Goal: Information Seeking & Learning: Learn about a topic

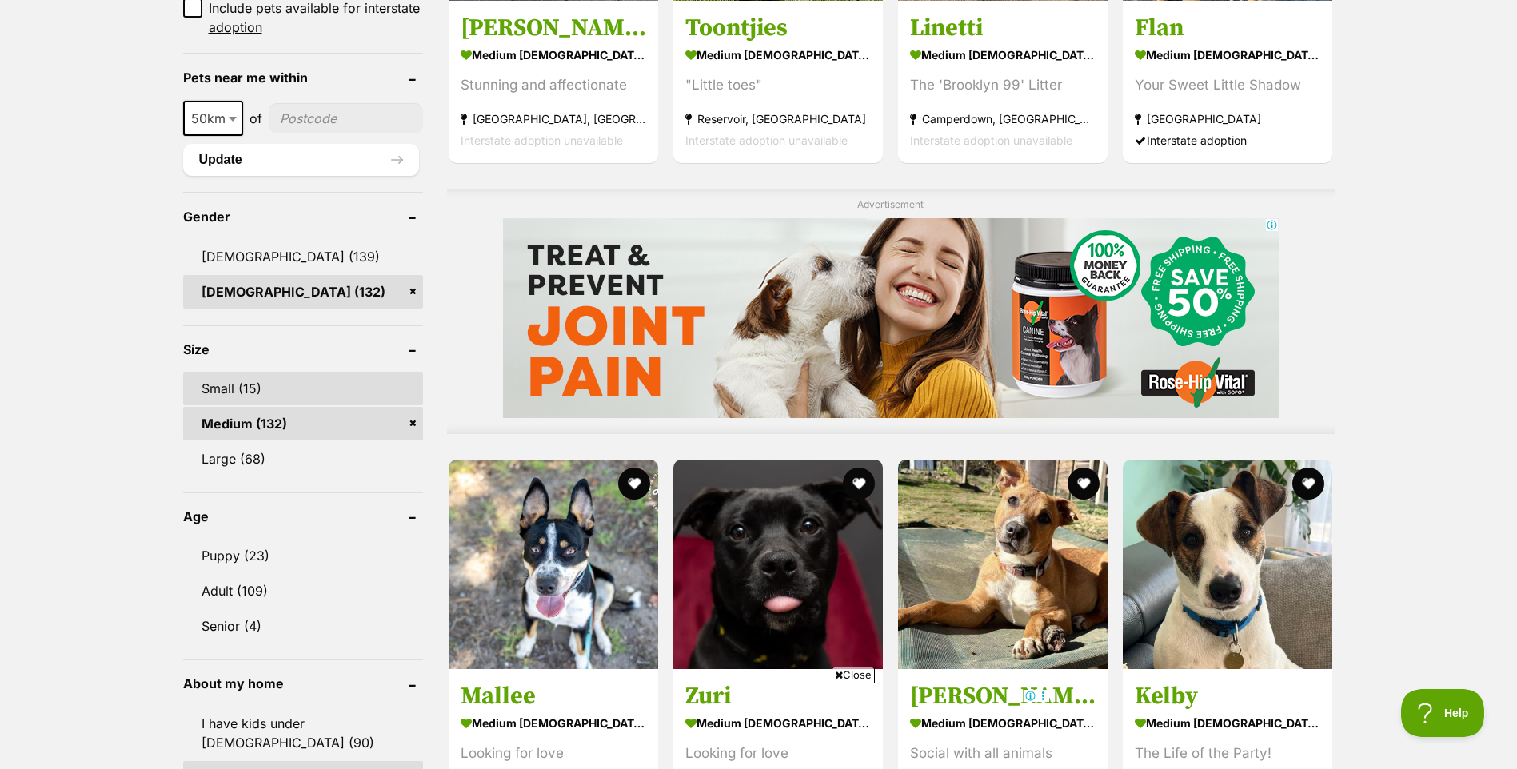
scroll to position [1200, 0]
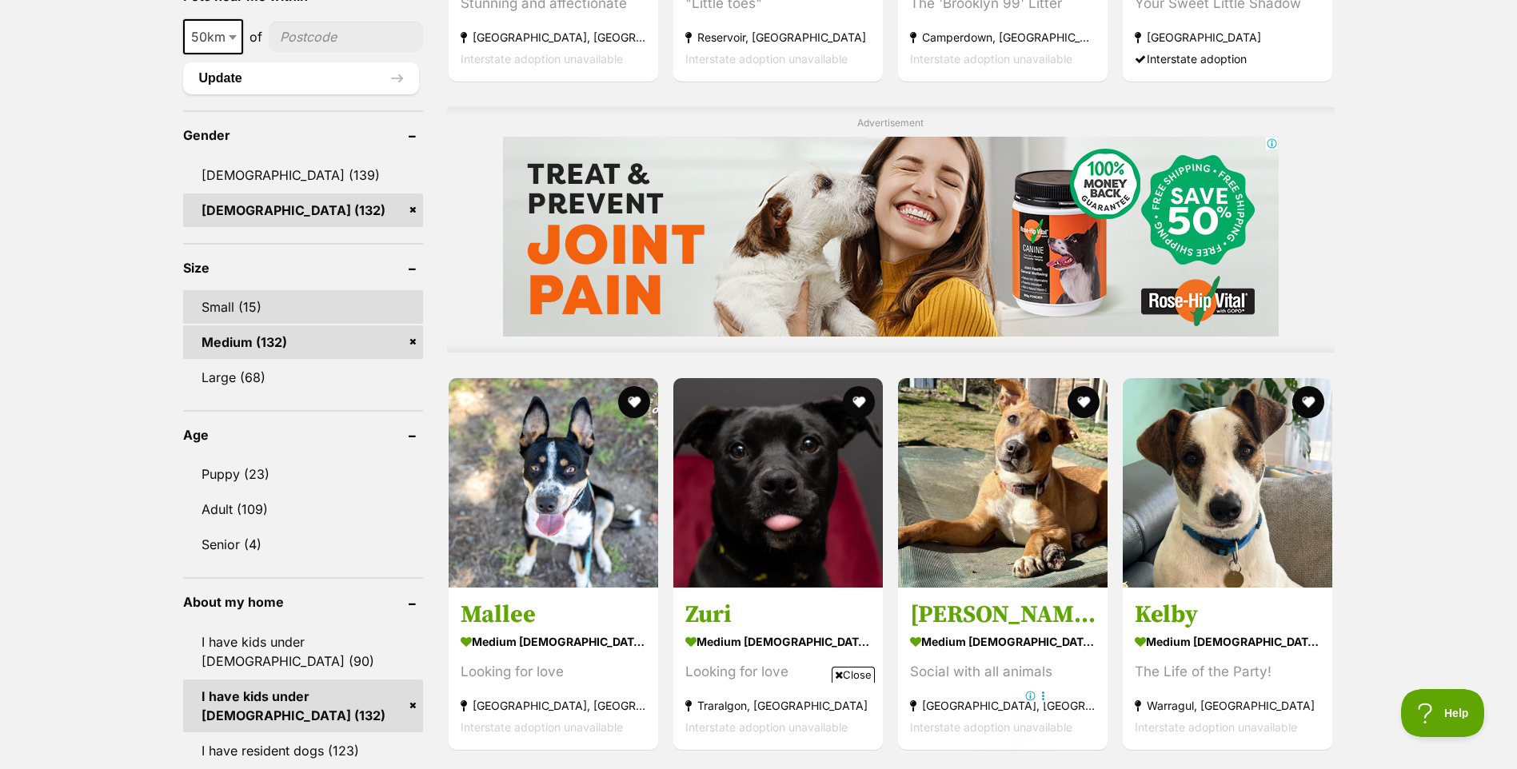
click at [215, 308] on link "Small (15)" at bounding box center [303, 307] width 240 height 34
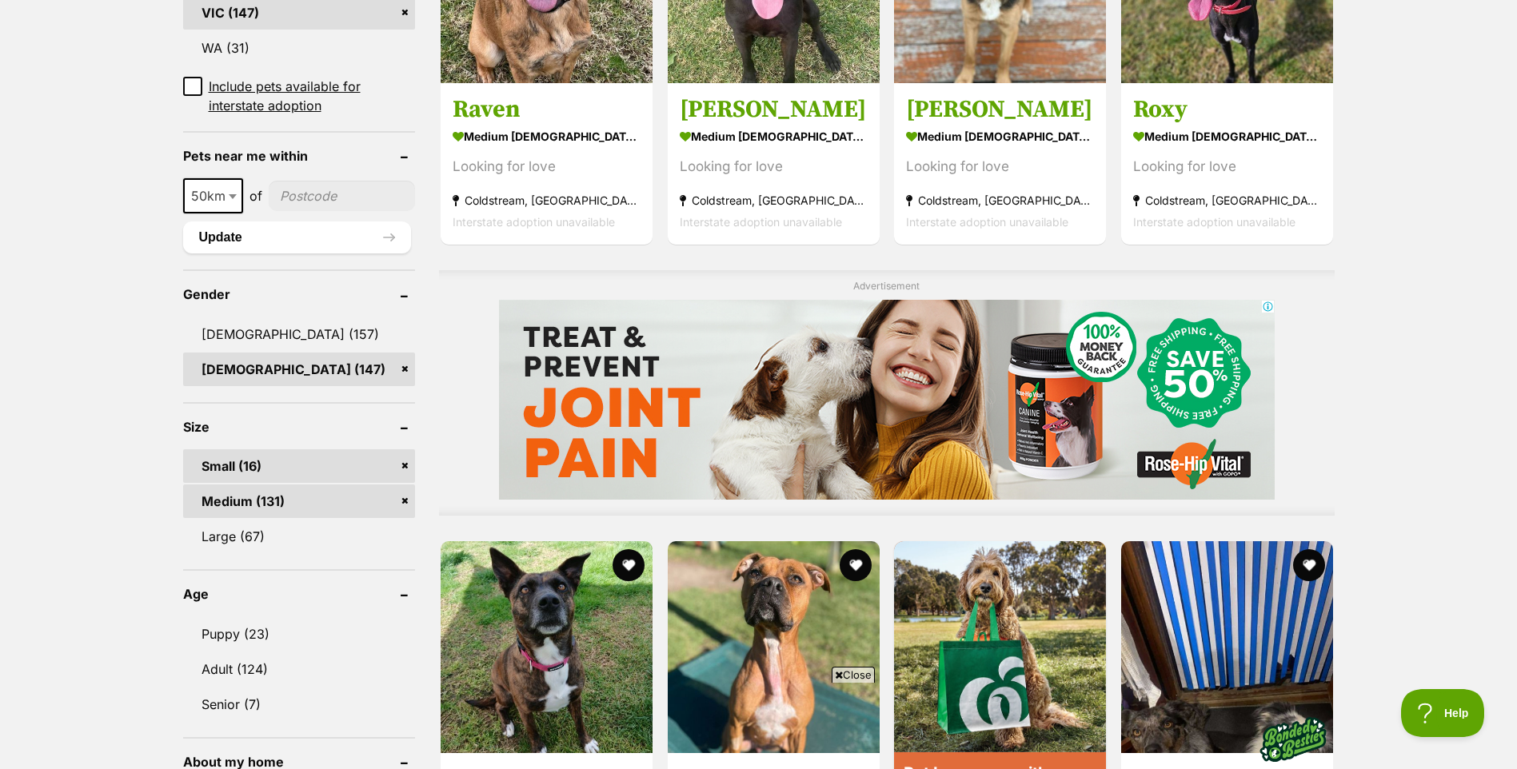
click at [396, 498] on link "Medium (131)" at bounding box center [299, 502] width 232 height 34
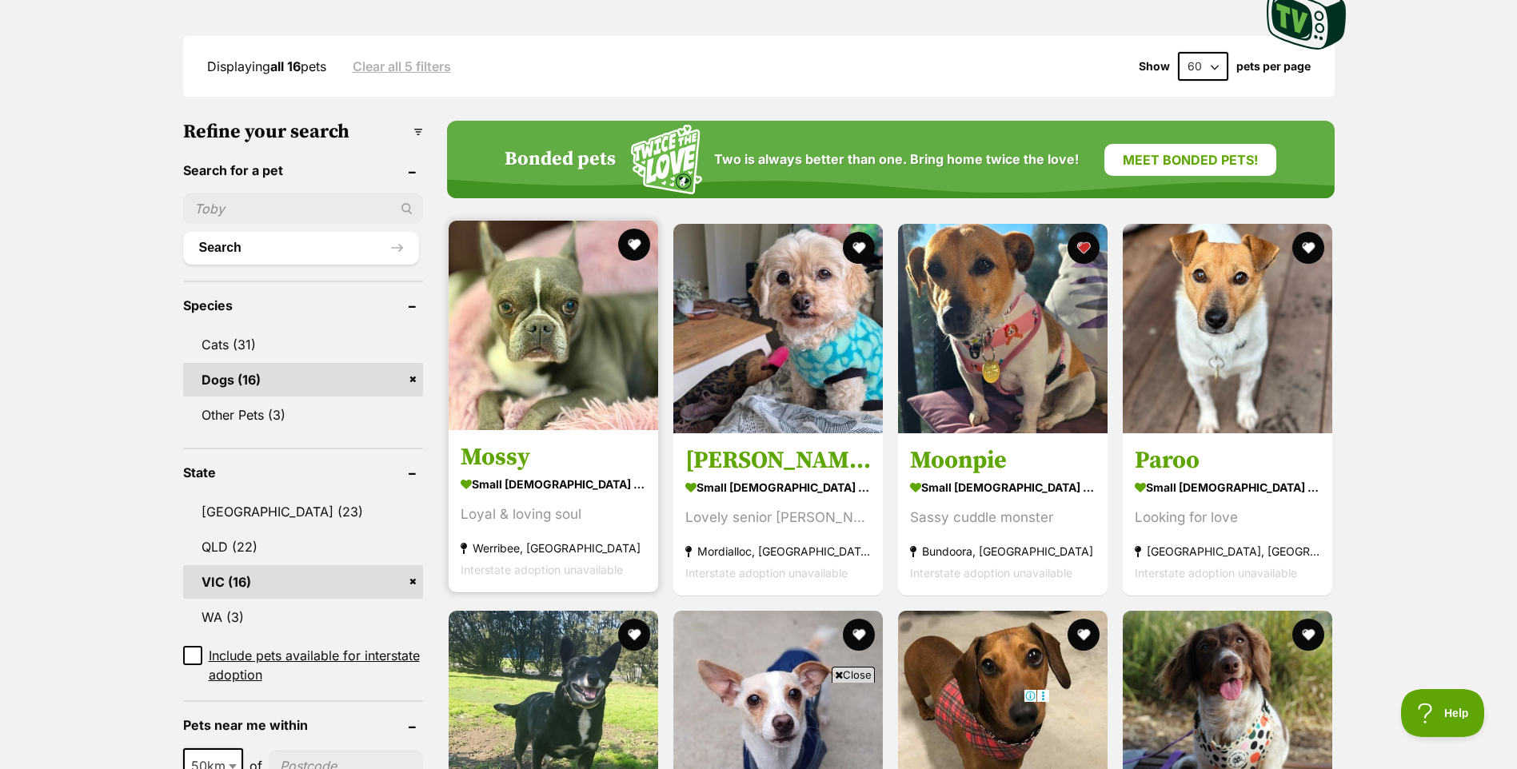
click at [564, 332] on img at bounding box center [554, 326] width 210 height 210
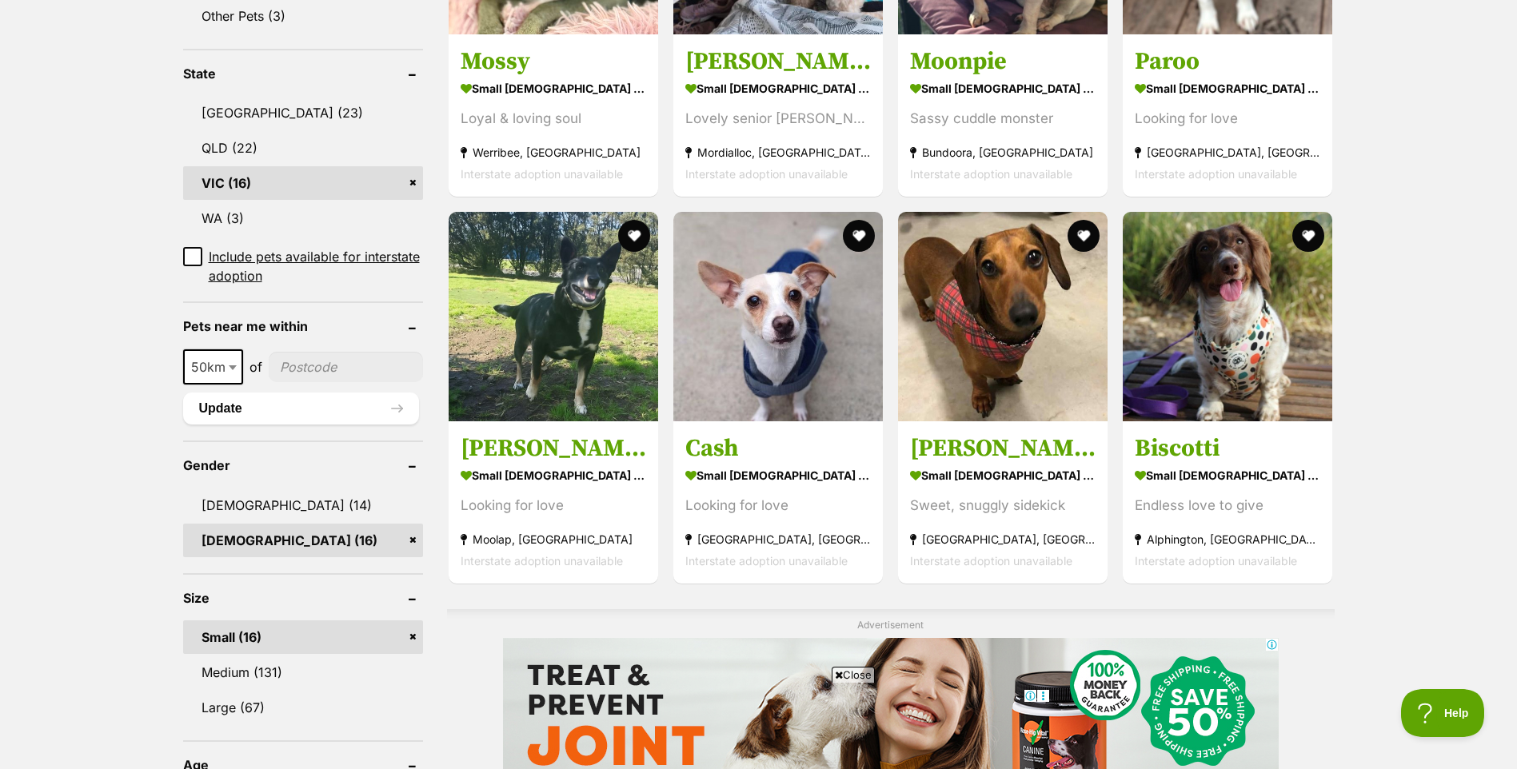
scroll to position [800, 0]
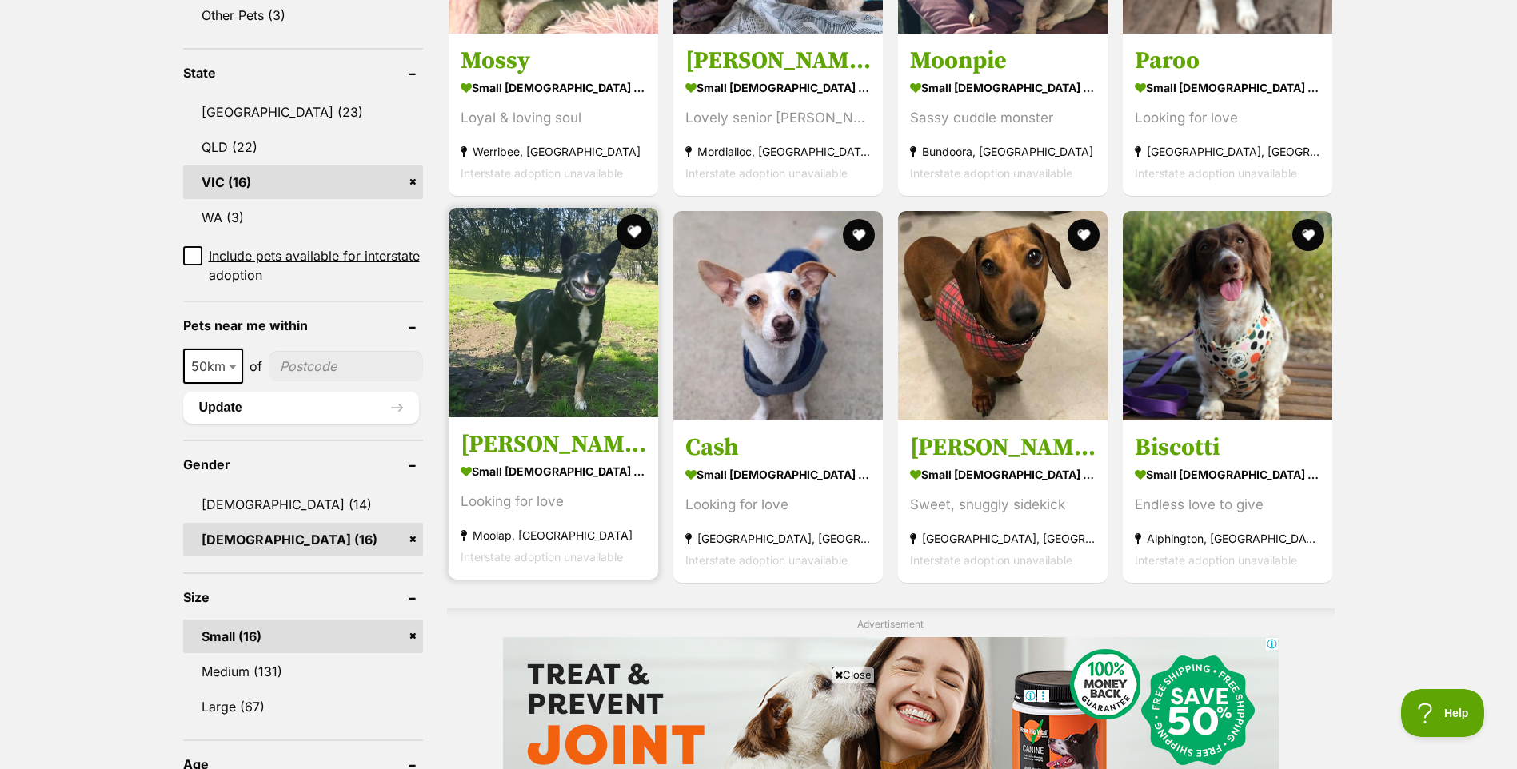
click at [634, 226] on button "favourite" at bounding box center [634, 231] width 35 height 35
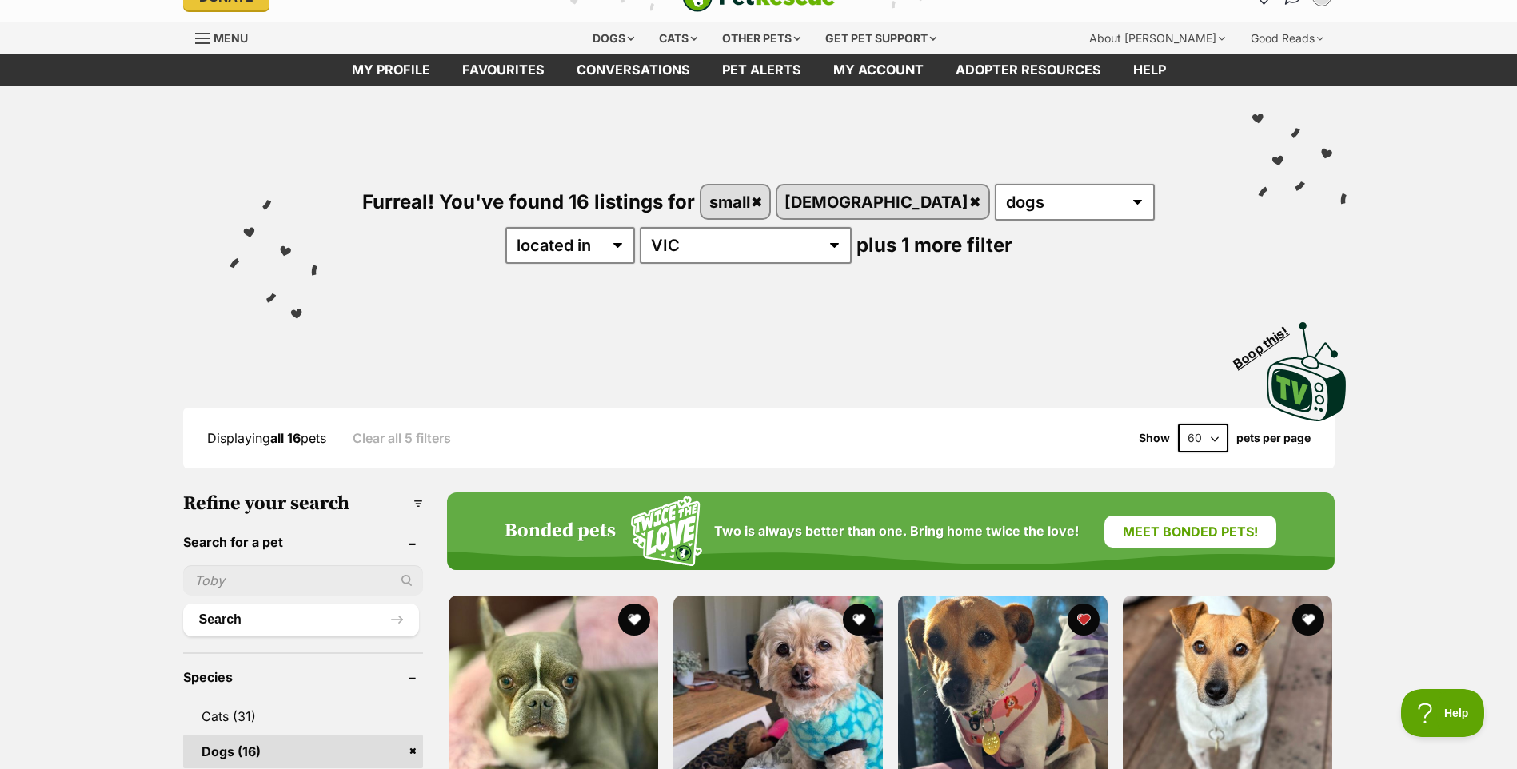
scroll to position [0, 0]
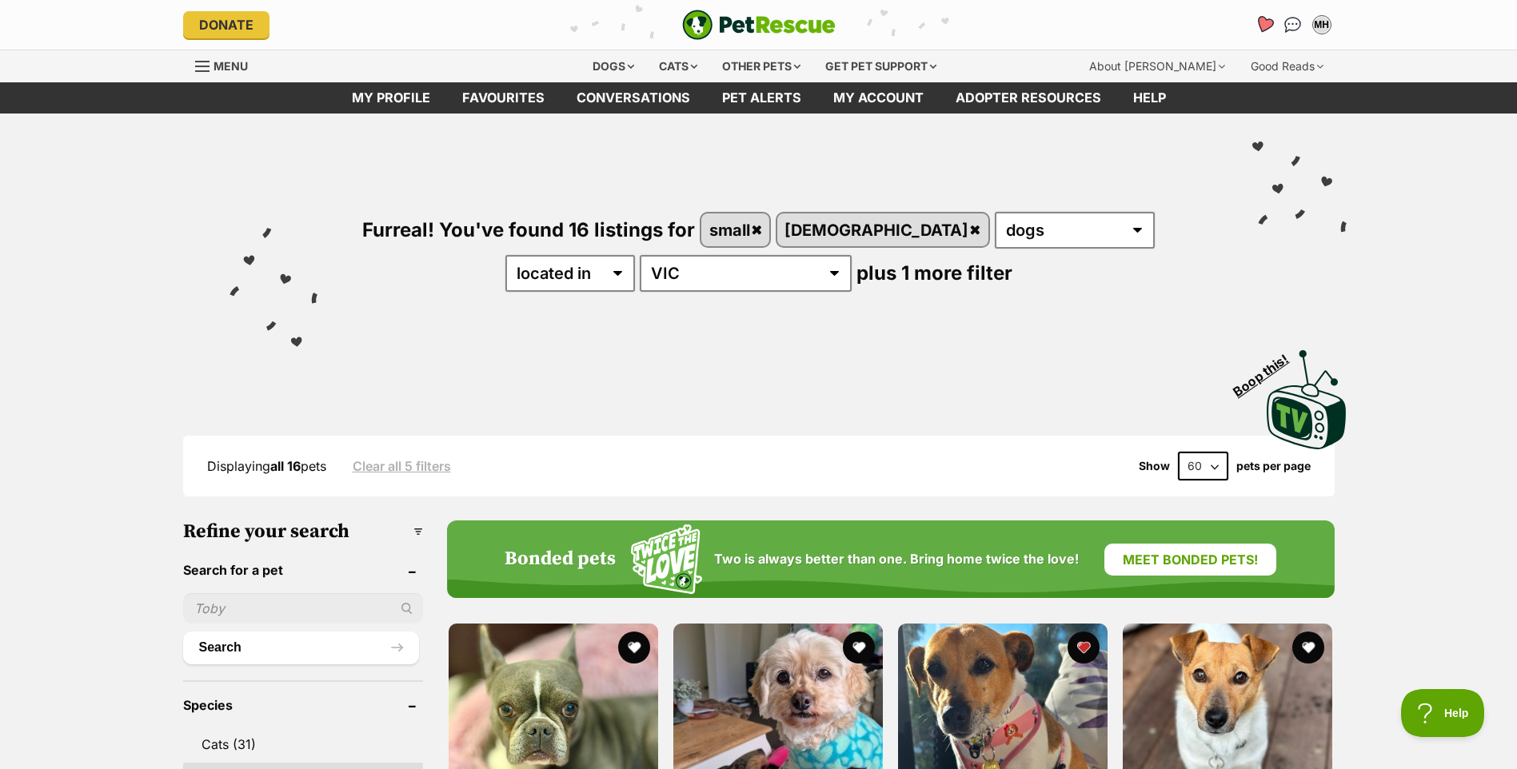
click at [1266, 25] on icon "Favourites" at bounding box center [1263, 24] width 19 height 18
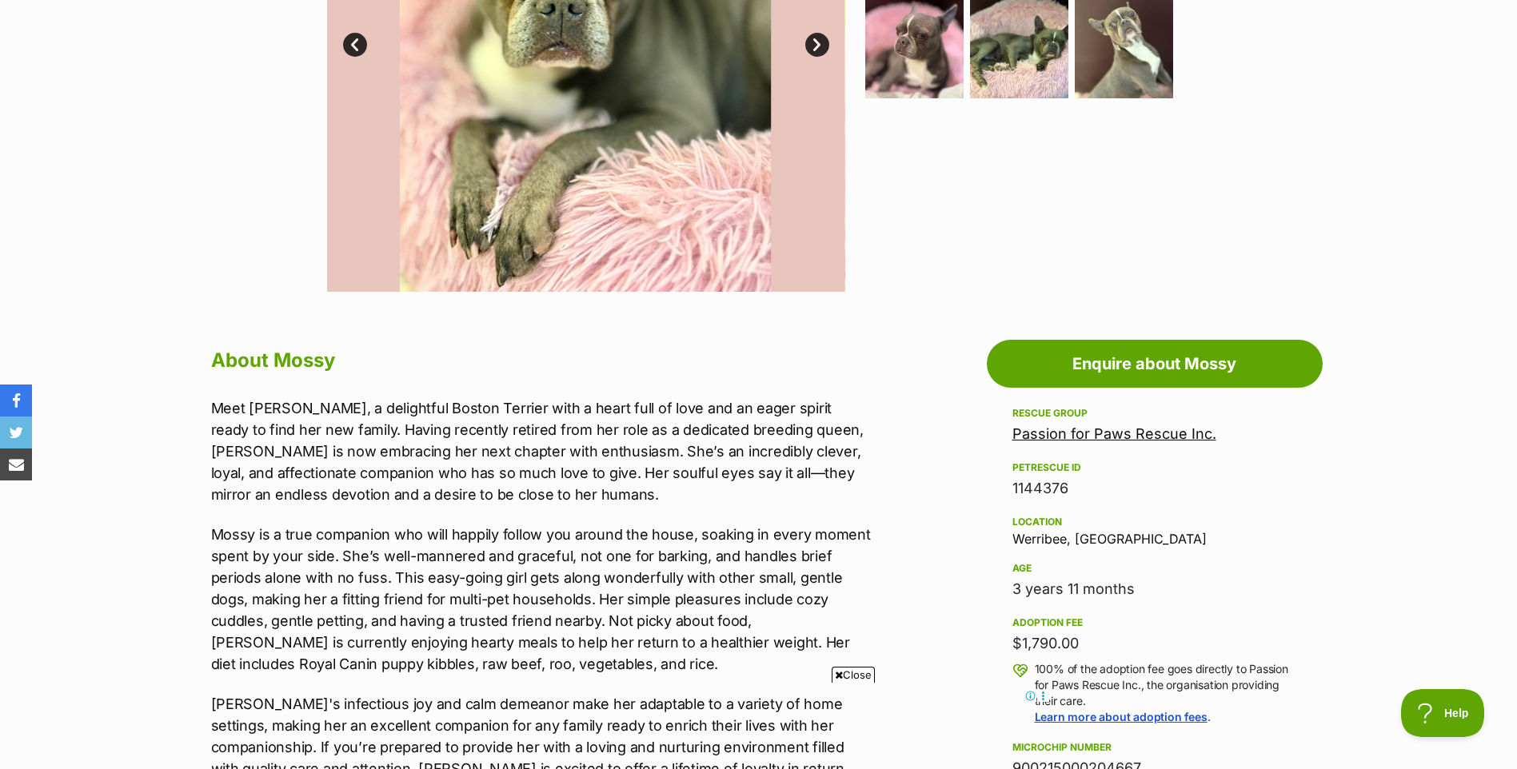
scroll to position [560, 0]
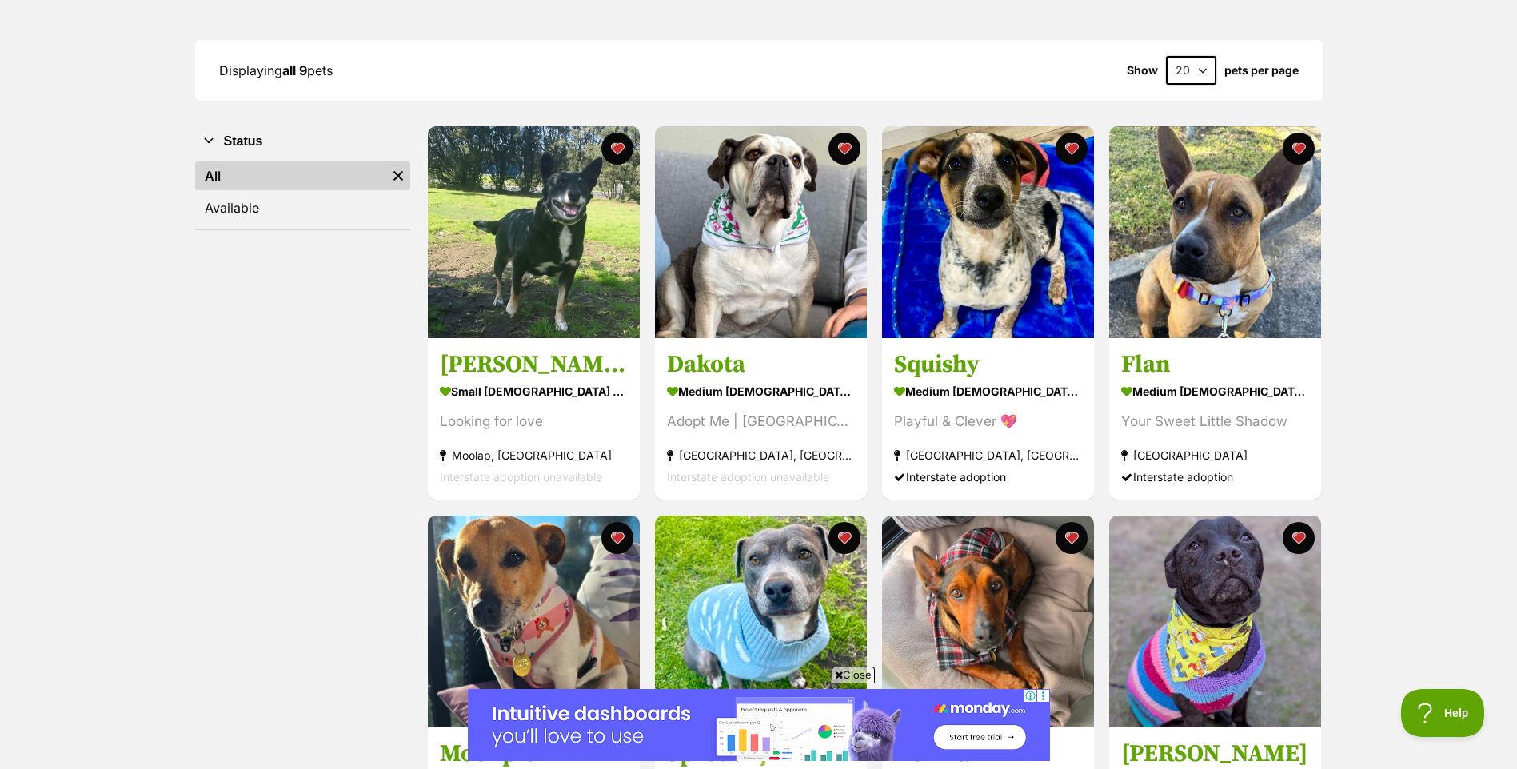
scroll to position [240, 0]
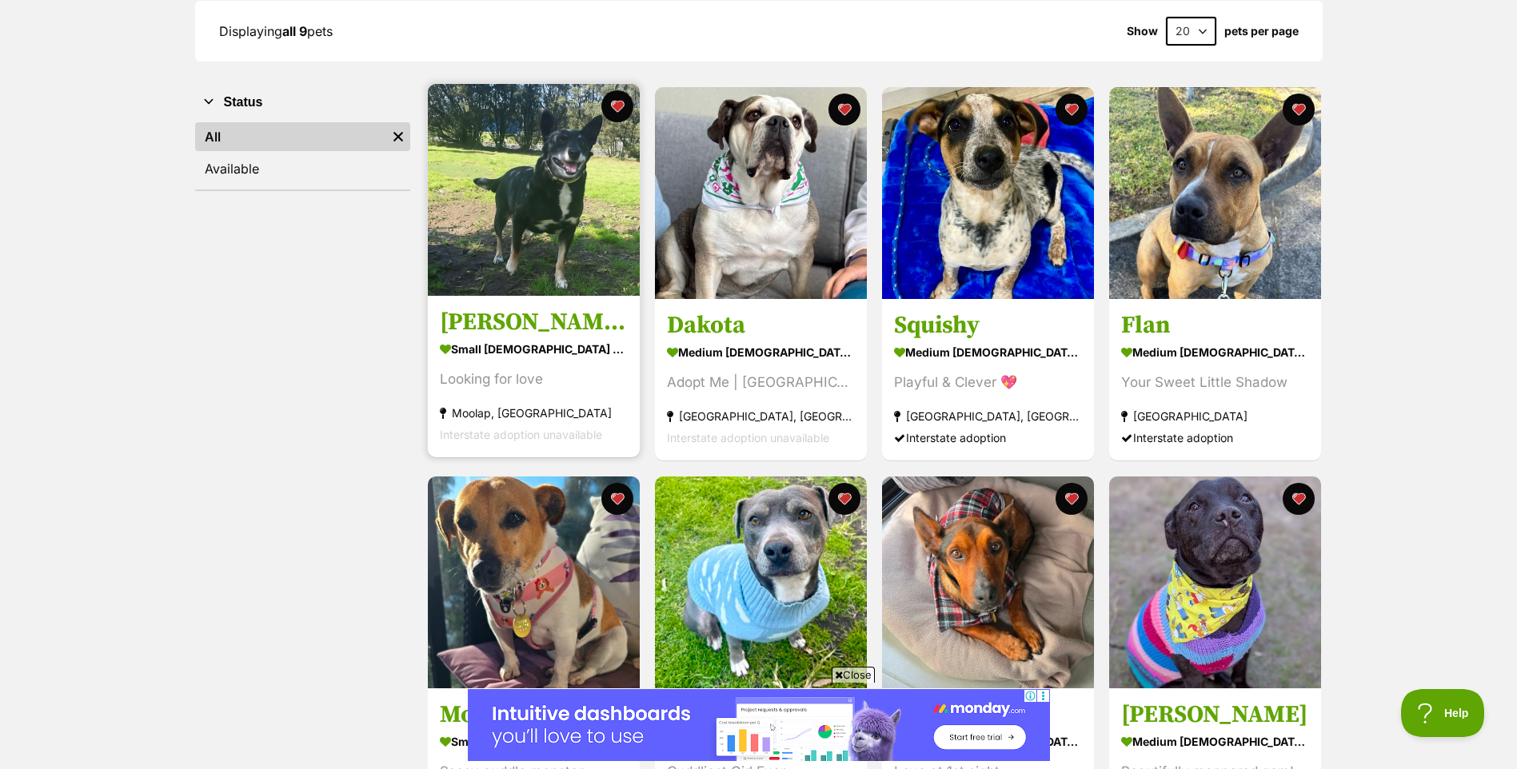
click at [527, 195] on img at bounding box center [534, 190] width 212 height 212
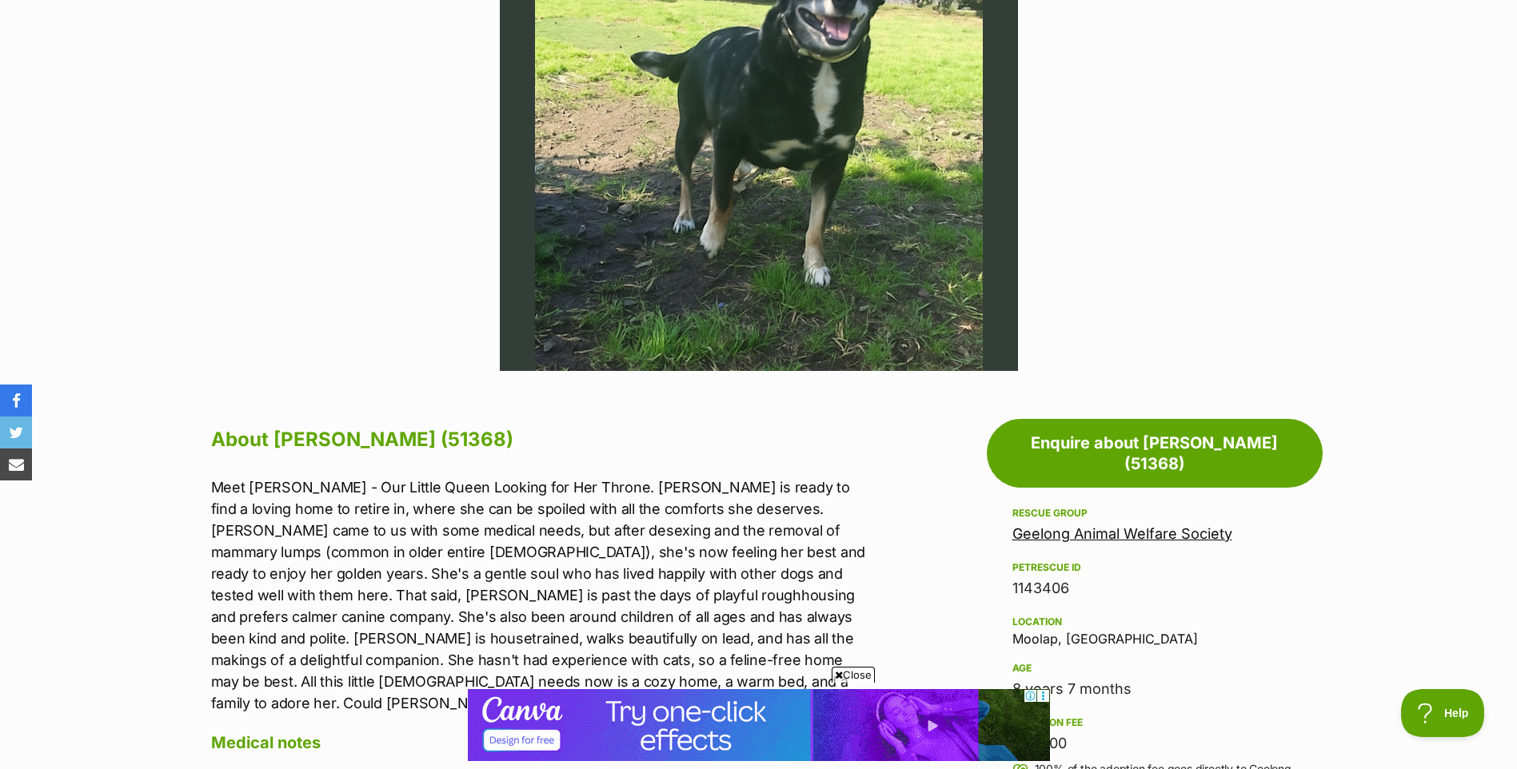
scroll to position [560, 0]
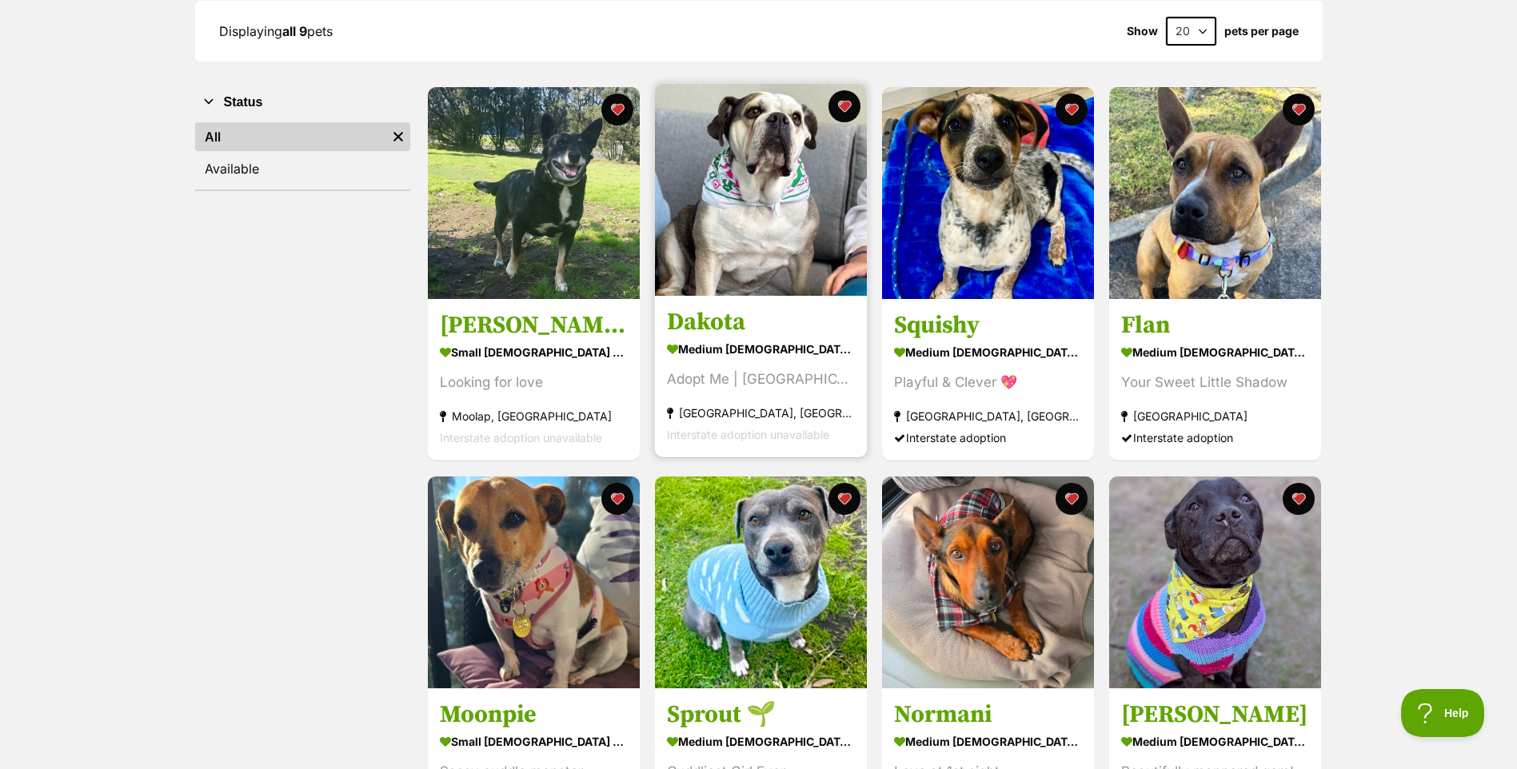
click at [774, 223] on img at bounding box center [761, 190] width 212 height 212
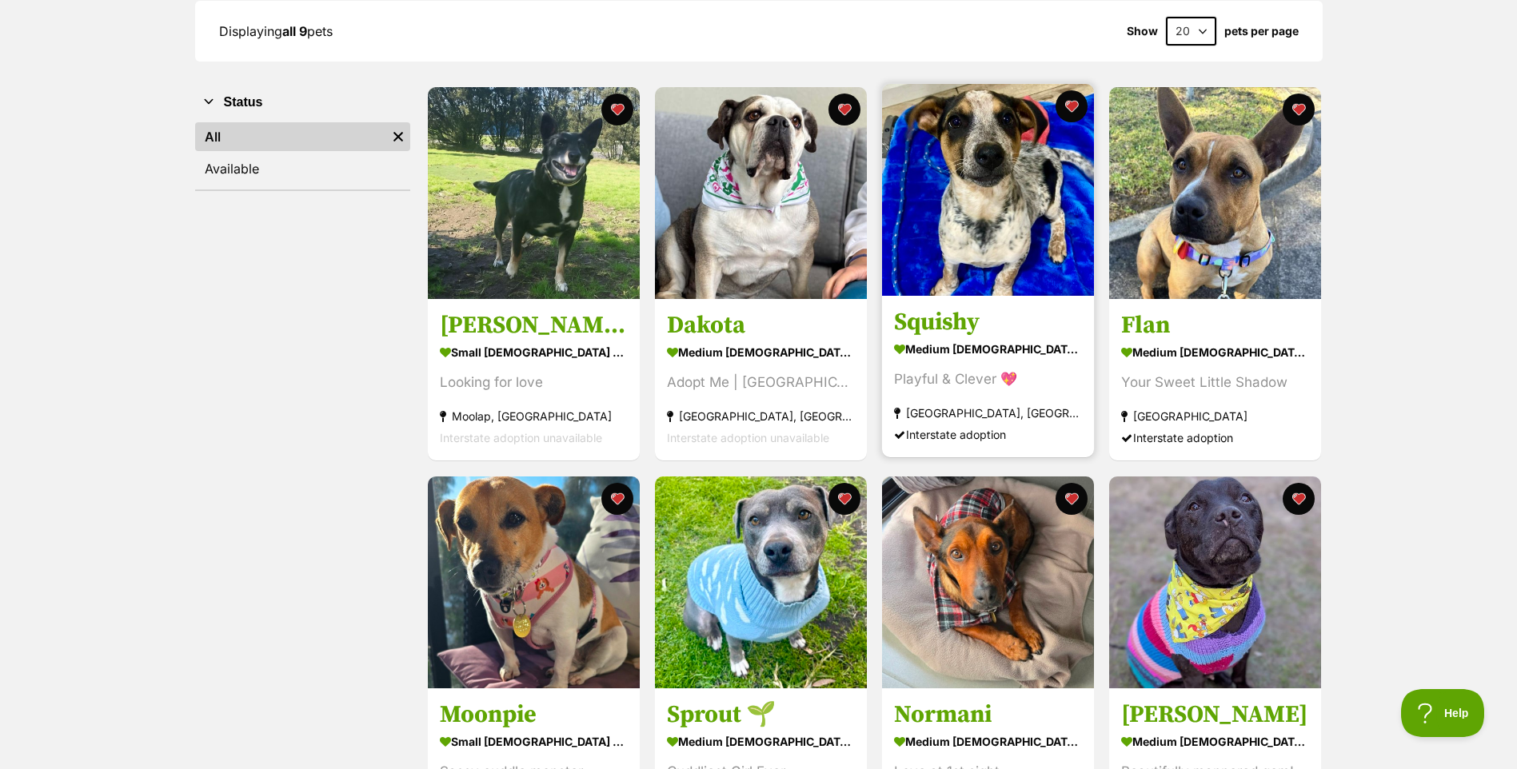
click at [999, 268] on img at bounding box center [988, 190] width 212 height 212
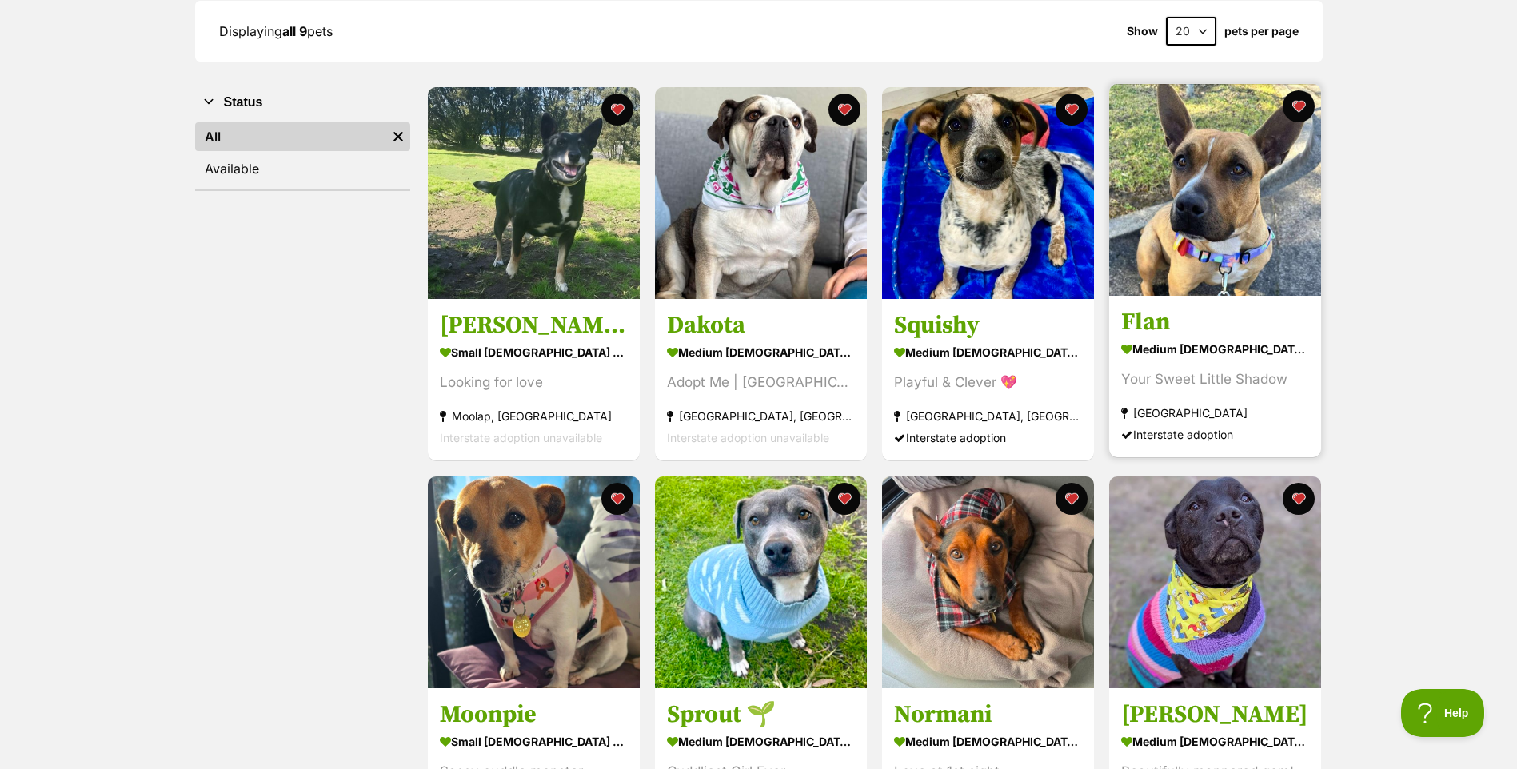
click at [1223, 348] on div "medium [DEMOGRAPHIC_DATA] Dog" at bounding box center [1215, 349] width 188 height 23
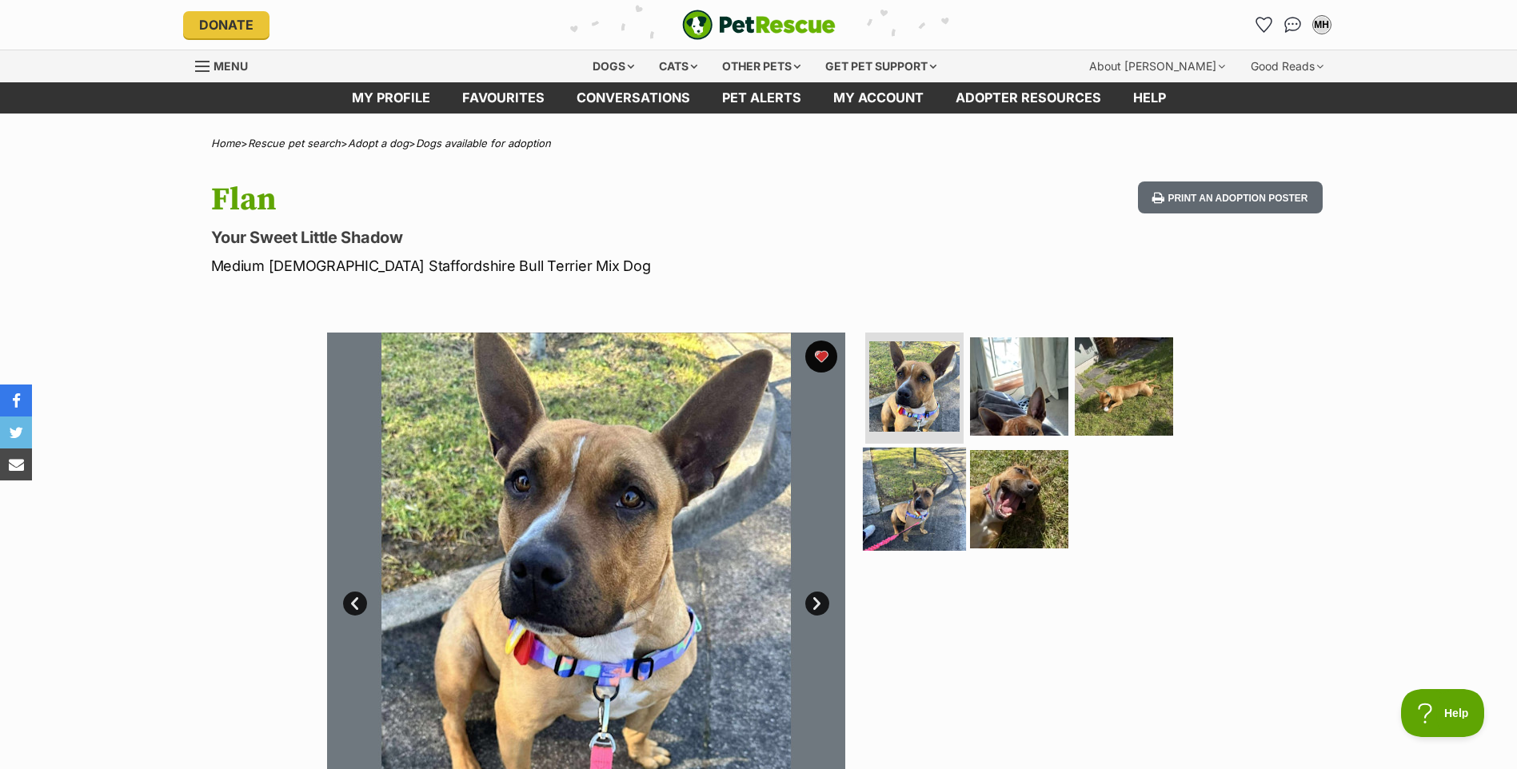
click at [913, 511] on img at bounding box center [914, 499] width 103 height 103
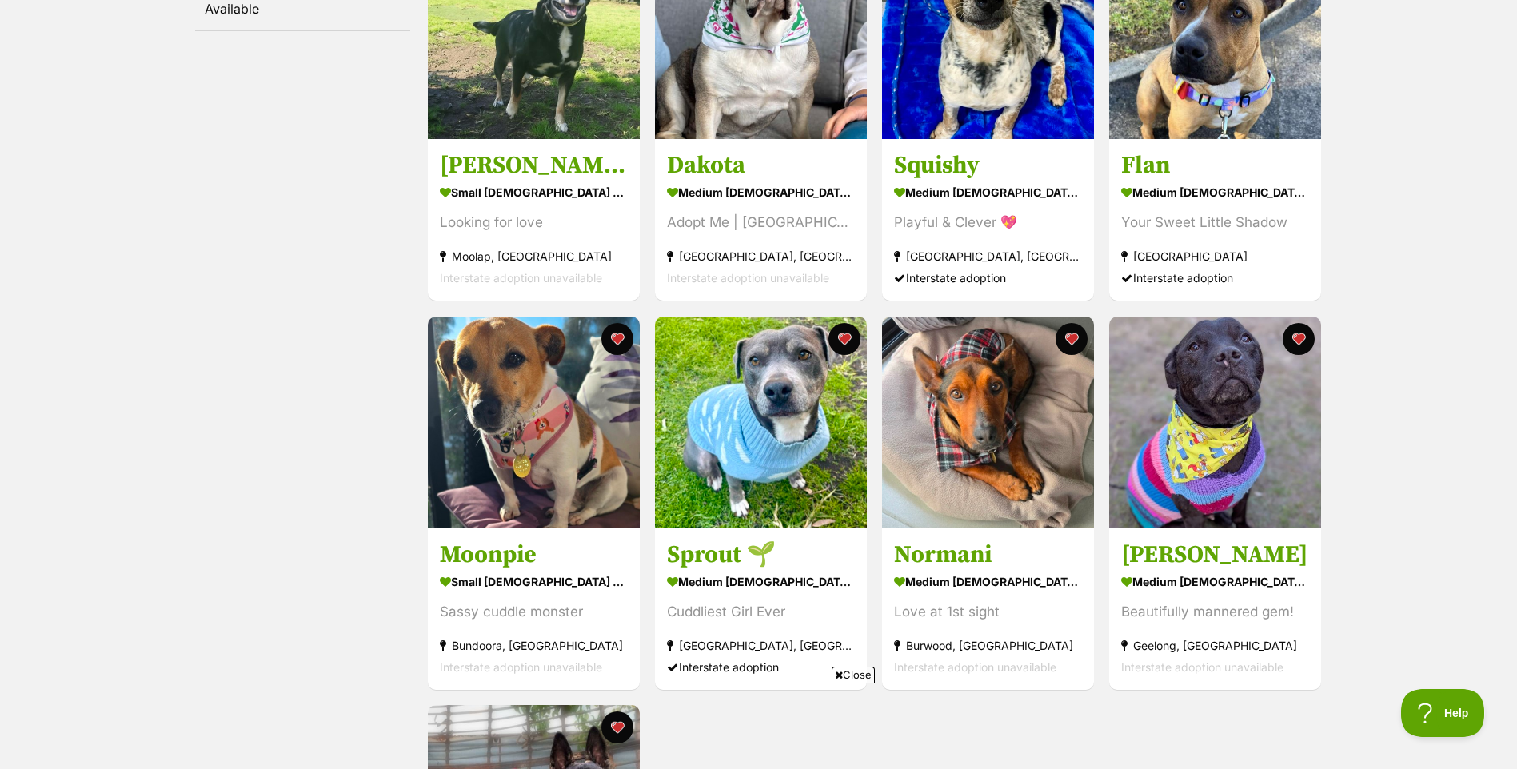
scroll to position [480, 0]
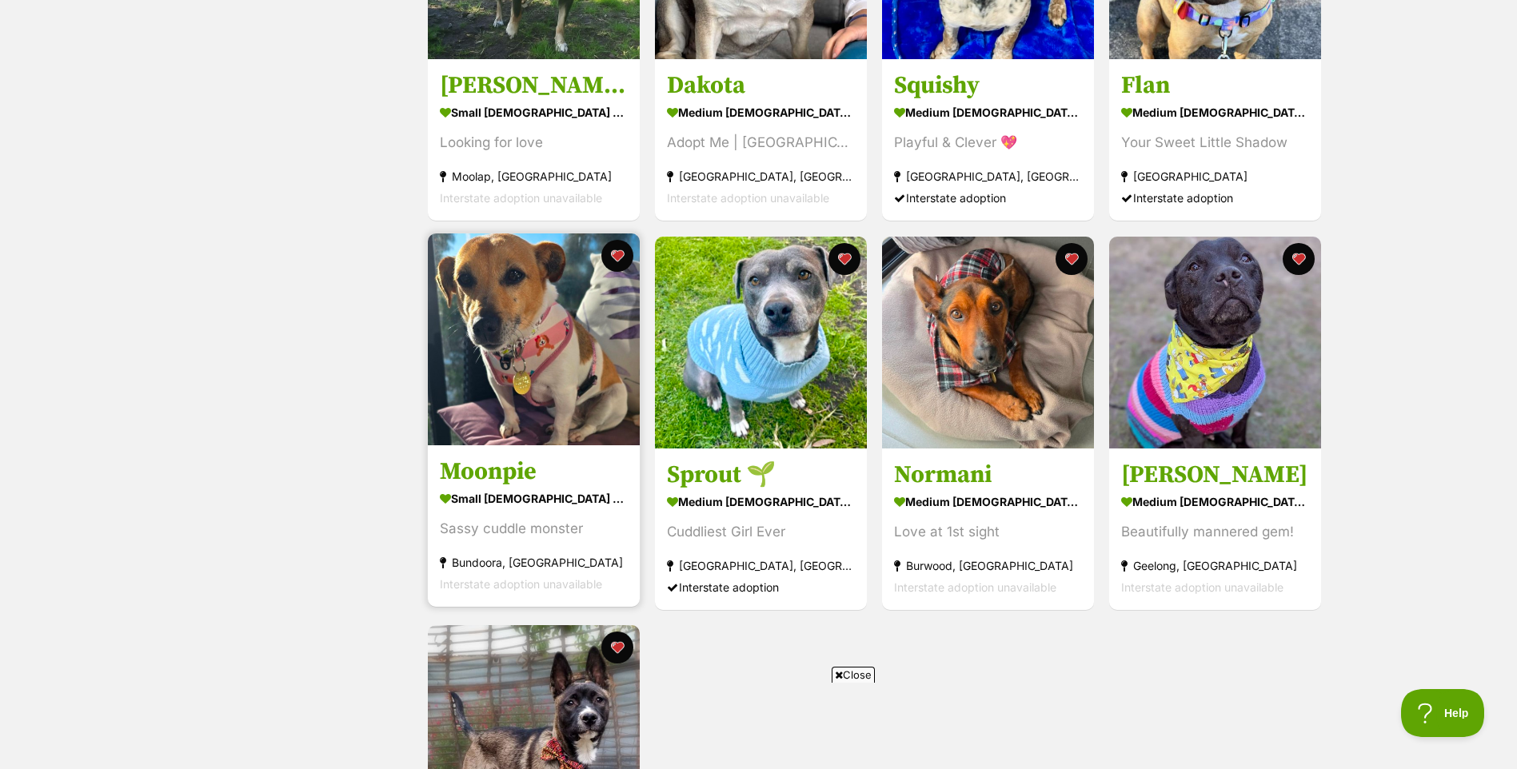
click at [521, 474] on h3 "Moonpie" at bounding box center [534, 472] width 188 height 30
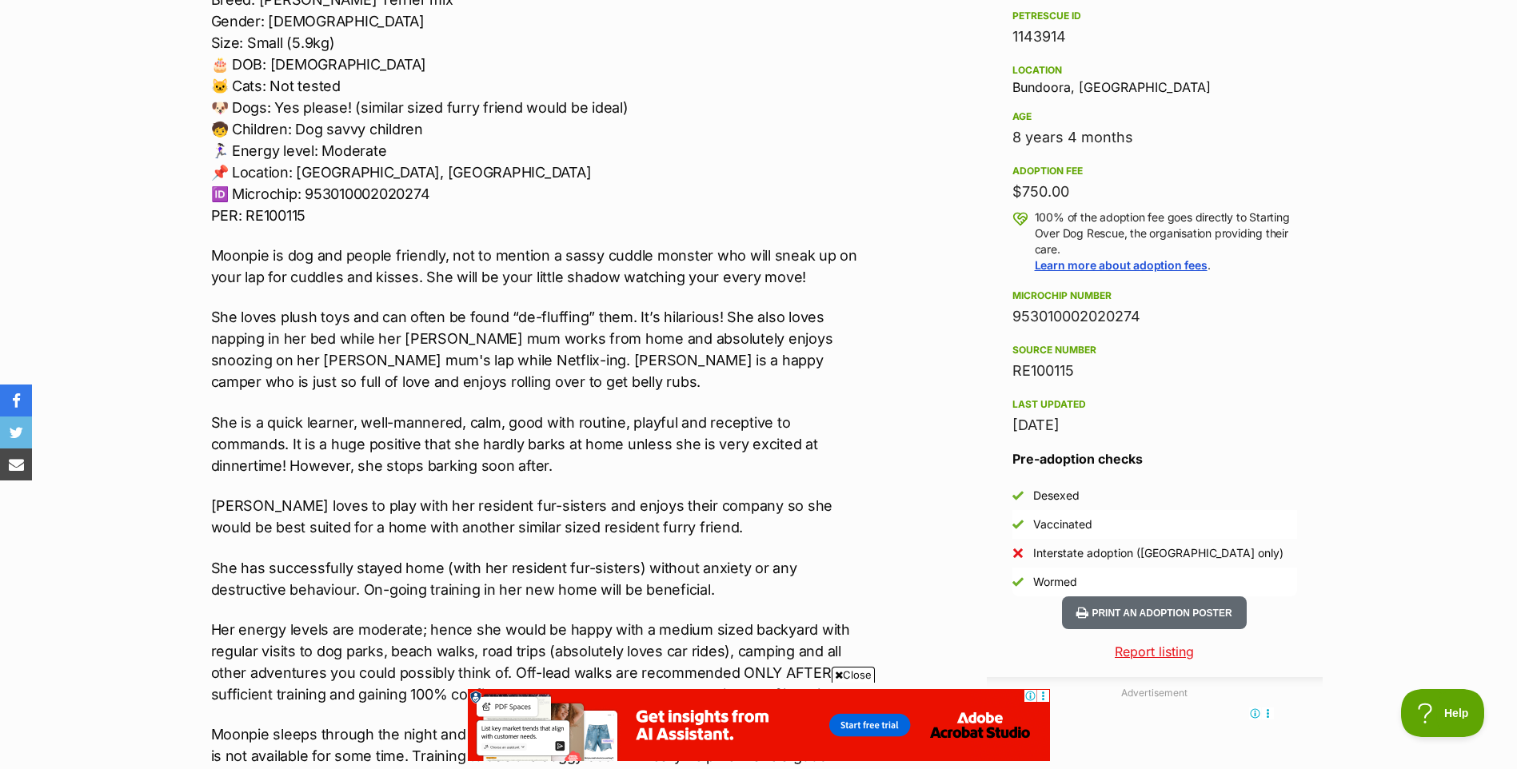
scroll to position [1040, 0]
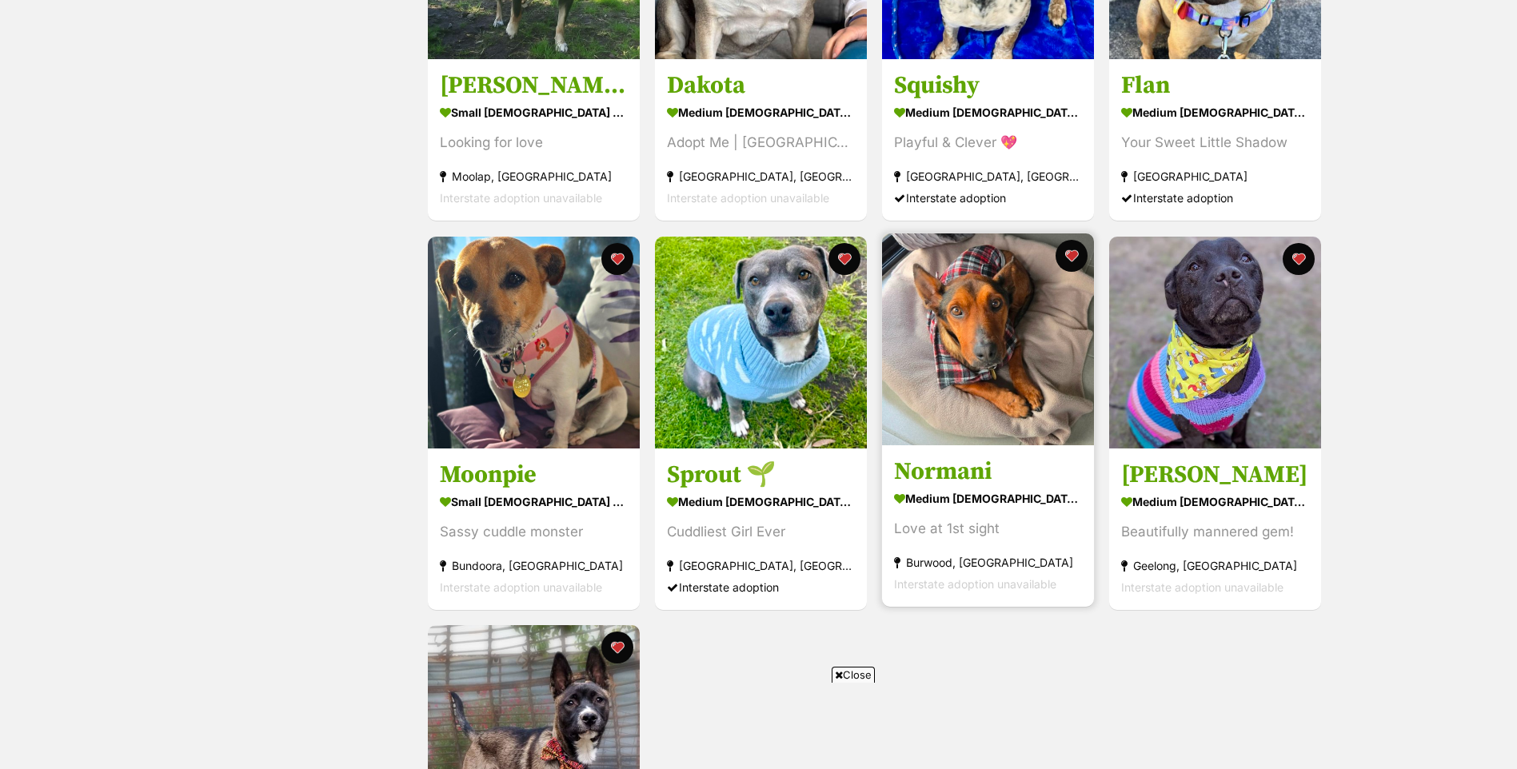
click at [965, 344] on img at bounding box center [988, 340] width 212 height 212
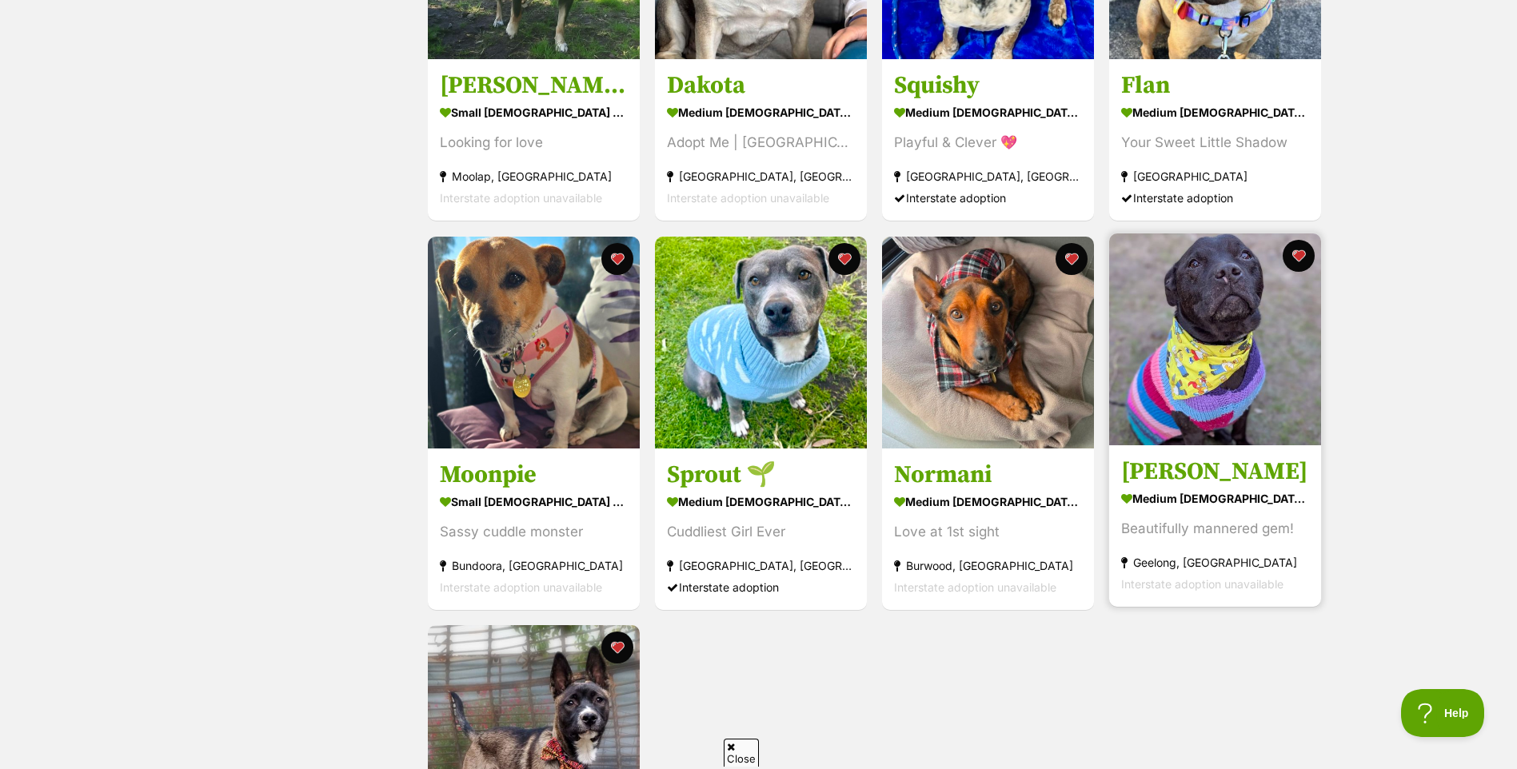
click at [1216, 361] on img at bounding box center [1215, 340] width 212 height 212
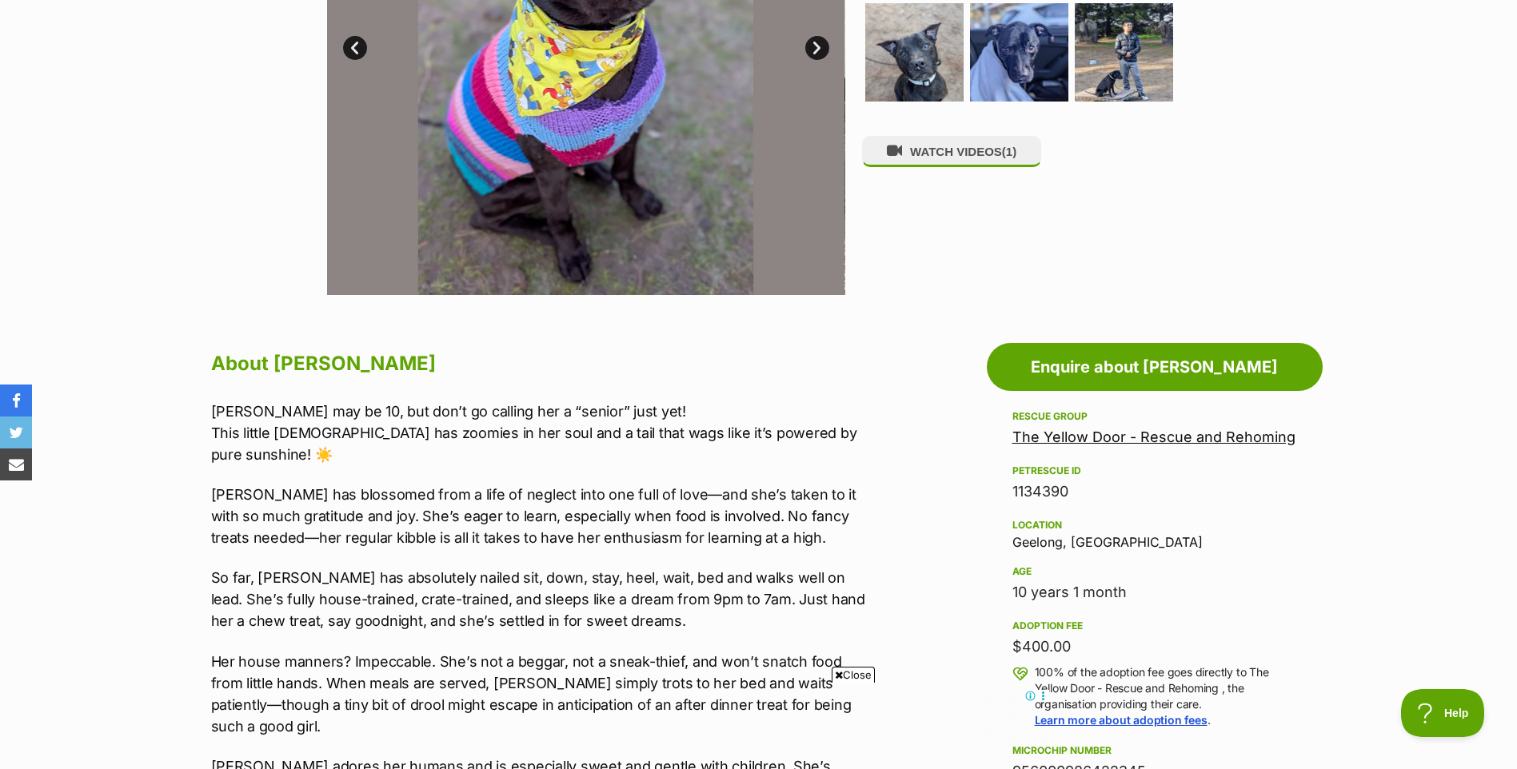
scroll to position [560, 0]
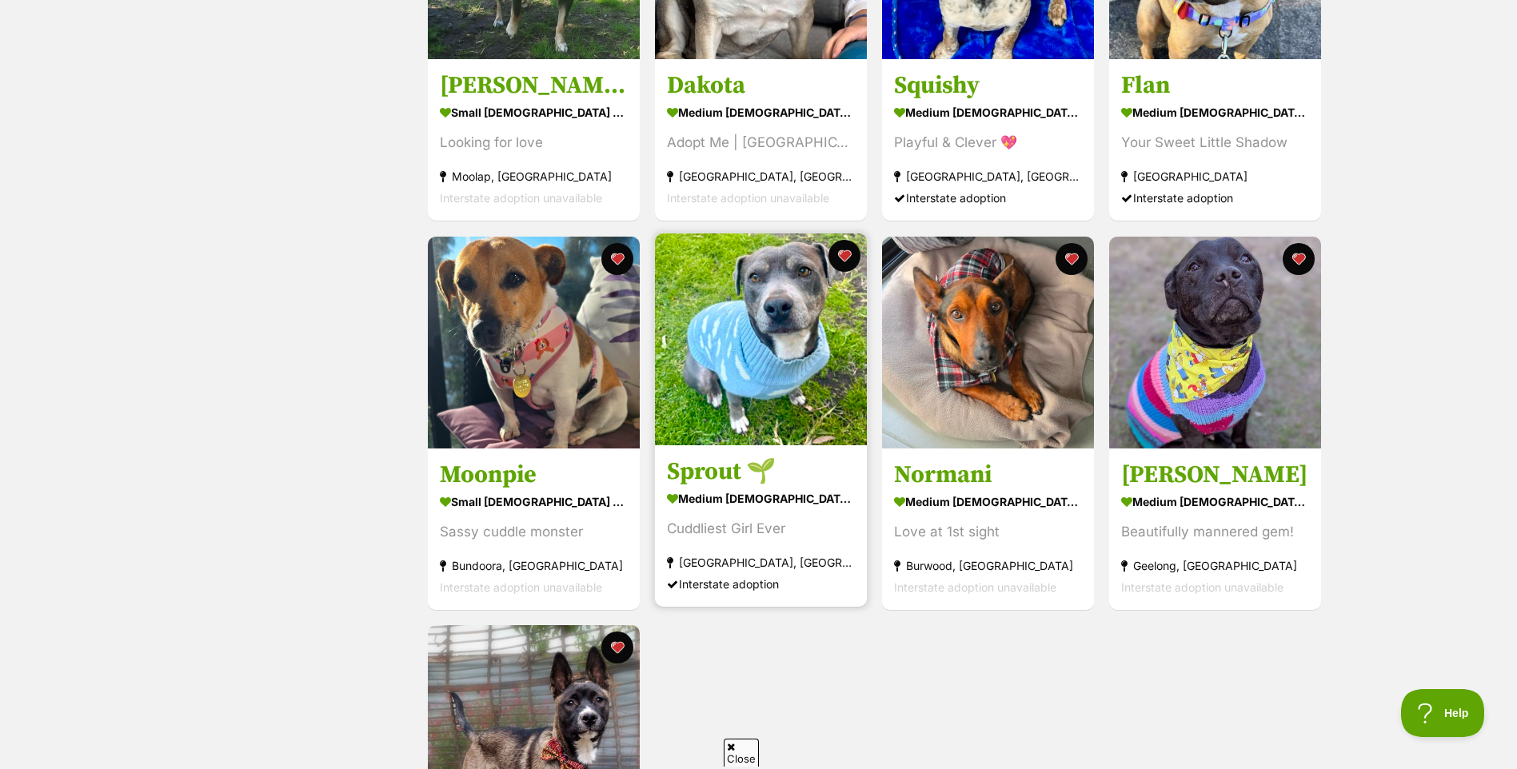
click at [737, 345] on img at bounding box center [761, 340] width 212 height 212
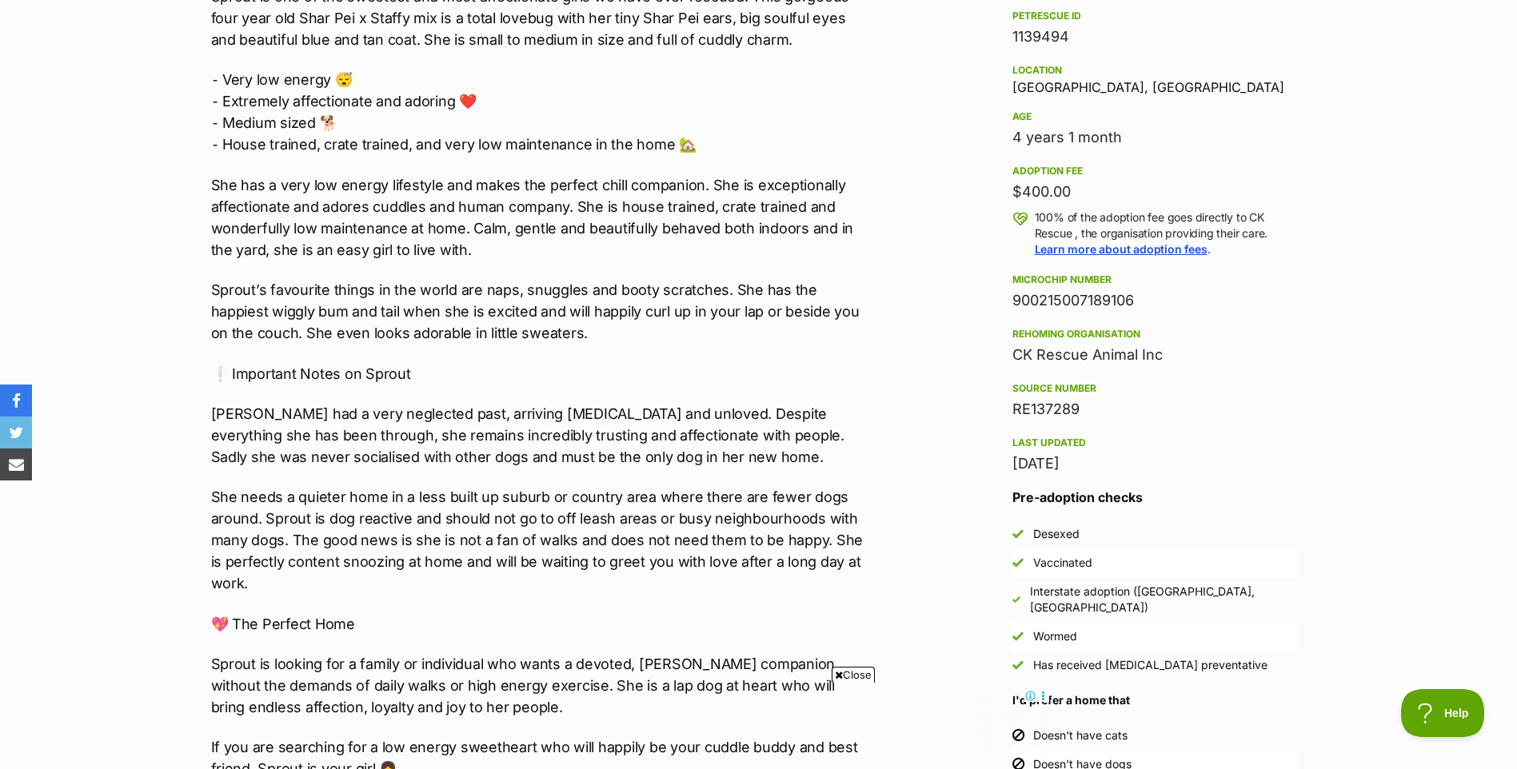
scroll to position [1040, 0]
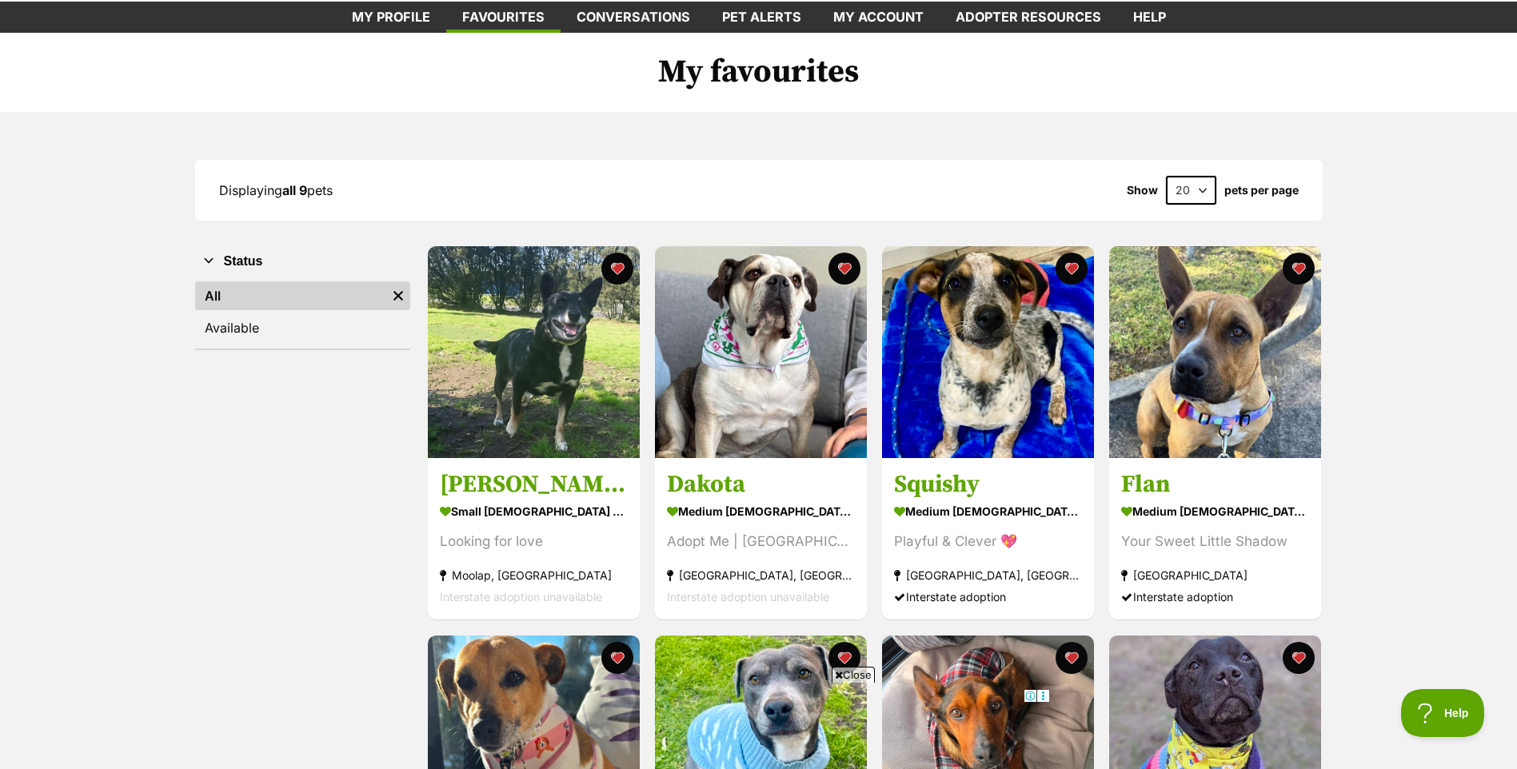
scroll to position [80, 0]
